Goal: Task Accomplishment & Management: Manage account settings

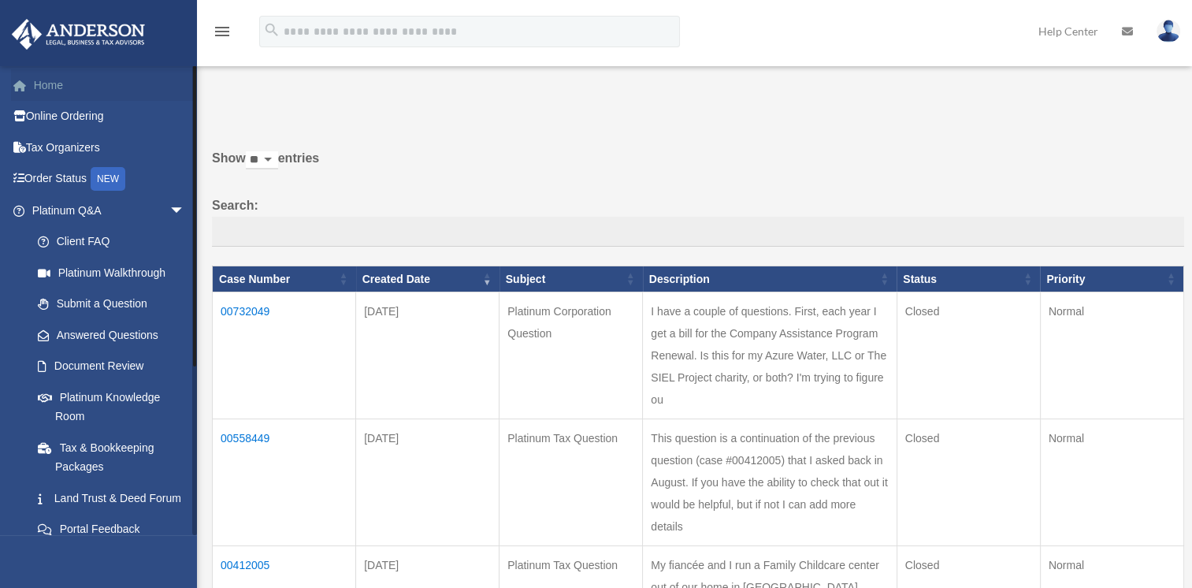
click at [56, 90] on link "Home" at bounding box center [110, 85] width 198 height 32
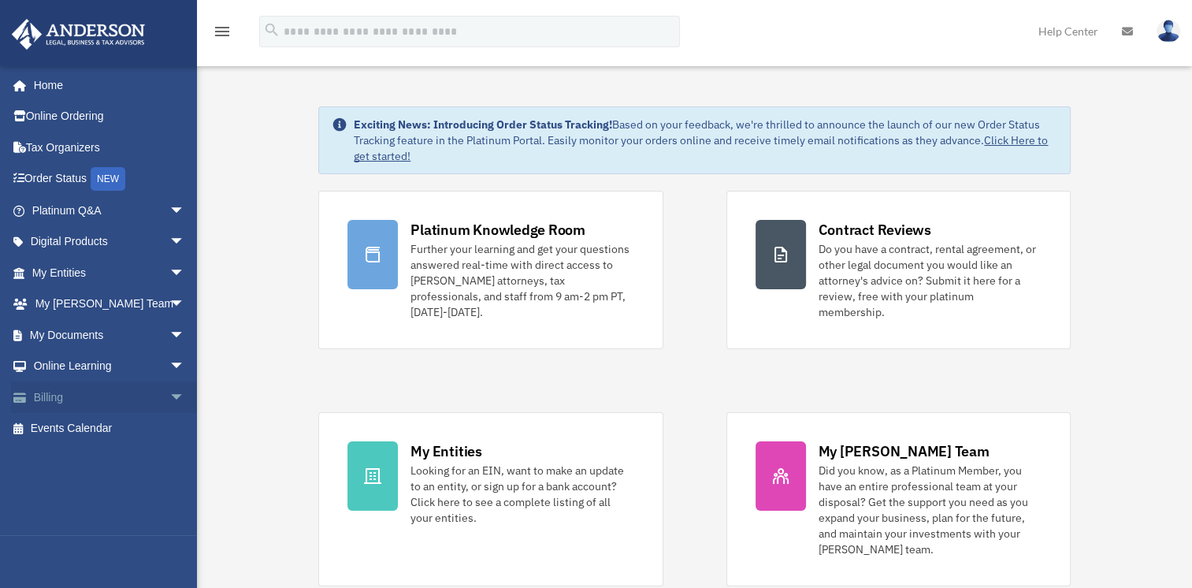
click at [169, 394] on span "arrow_drop_down" at bounding box center [185, 397] width 32 height 32
click at [107, 481] on link "Manage Payments" at bounding box center [115, 492] width 187 height 32
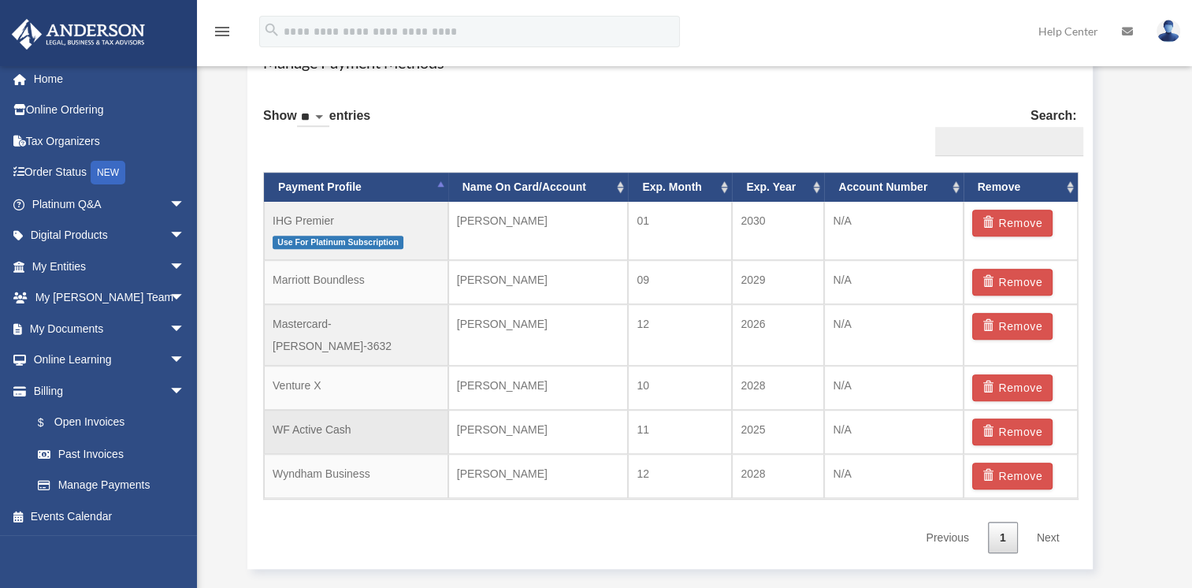
scroll to position [955, 0]
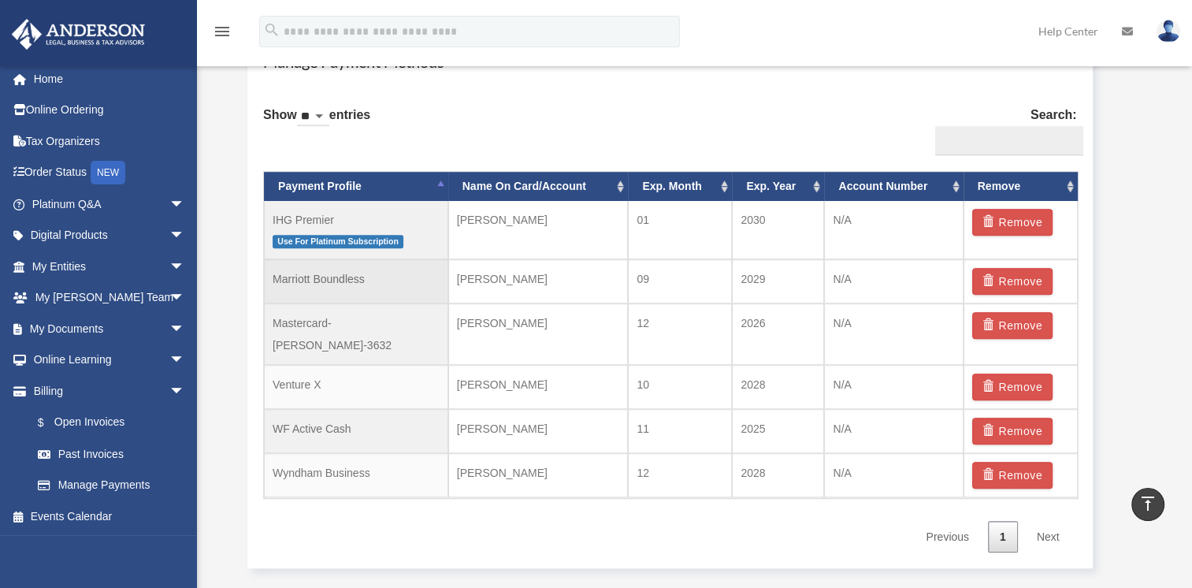
click at [357, 278] on td "Marriott Boundless" at bounding box center [356, 281] width 184 height 44
